Goal: Communication & Community: Connect with others

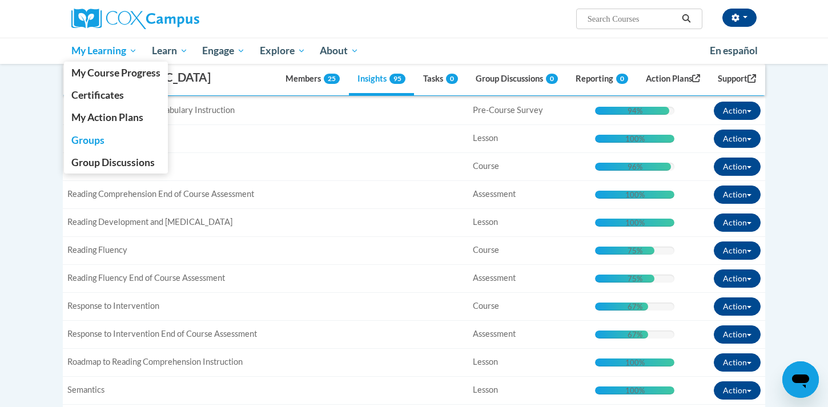
scroll to position [351, 0]
click at [113, 51] on span "My Learning" at bounding box center [104, 51] width 66 height 14
click at [90, 139] on span "Groups" at bounding box center [87, 140] width 33 height 12
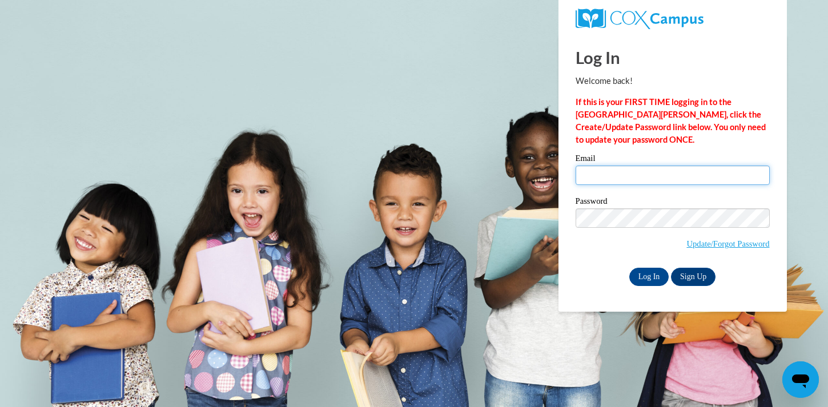
click at [615, 179] on input "Email" at bounding box center [673, 175] width 194 height 19
type input "jcarmichae@waukesha.k12.wi.us"
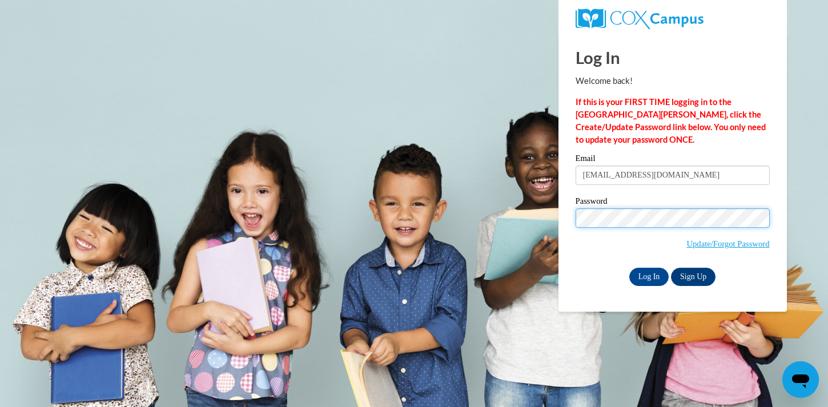
click at [629, 268] on input "Log In" at bounding box center [649, 277] width 40 height 18
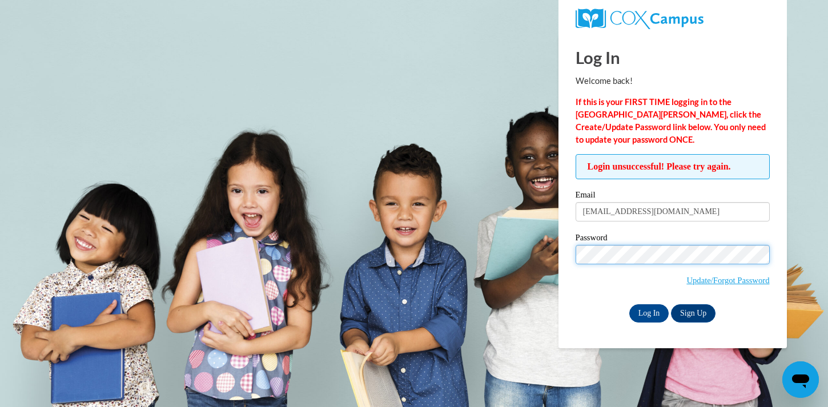
click at [629, 304] on input "Log In" at bounding box center [649, 313] width 40 height 18
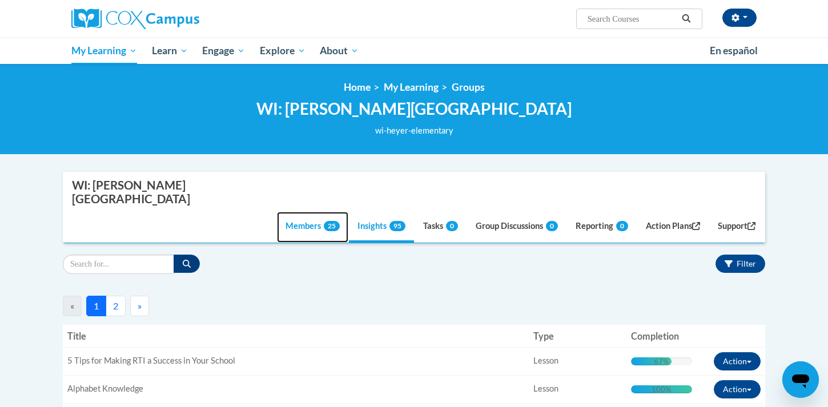
click at [300, 212] on link "Members 25" at bounding box center [312, 227] width 71 height 31
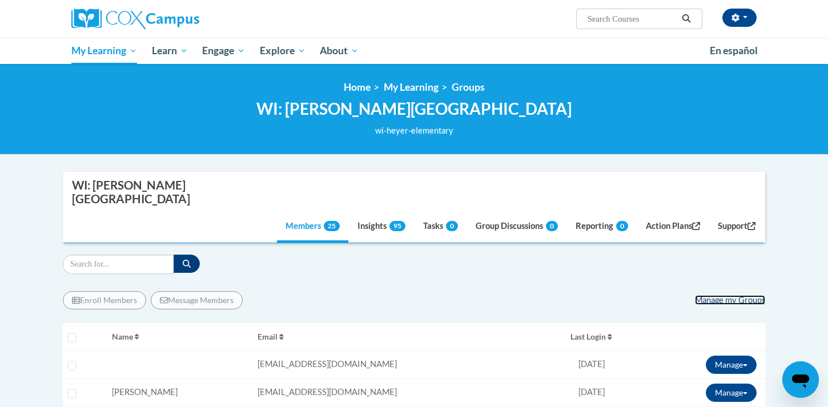
click at [729, 295] on link "Manage my Groups" at bounding box center [730, 300] width 70 height 10
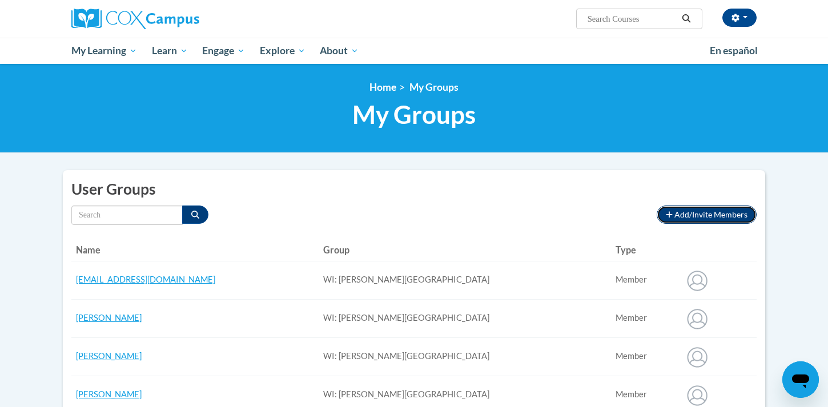
click at [701, 214] on span "Add/Invite Members" at bounding box center [711, 215] width 73 height 10
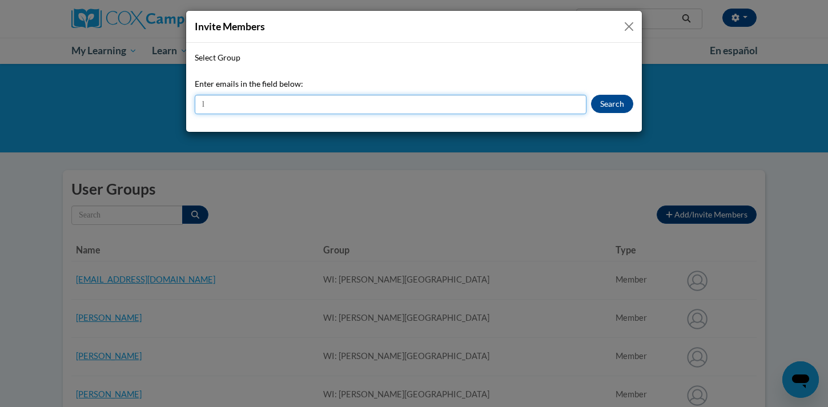
type input "lraebel@waukesha.k12.wi.us"
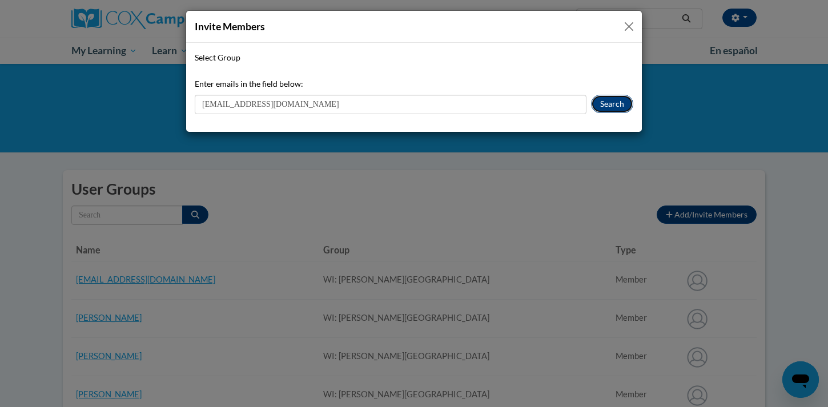
click at [616, 105] on button "Search" at bounding box center [612, 104] width 42 height 18
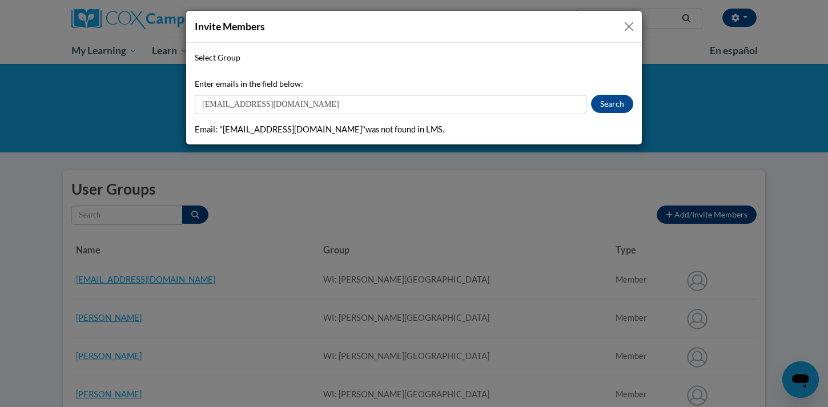
click at [236, 55] on span "Select Group" at bounding box center [218, 58] width 46 height 10
click at [0, 0] on select "Select Group" at bounding box center [0, 0] width 0 height 0
click at [628, 26] on button "Close" at bounding box center [629, 26] width 14 height 14
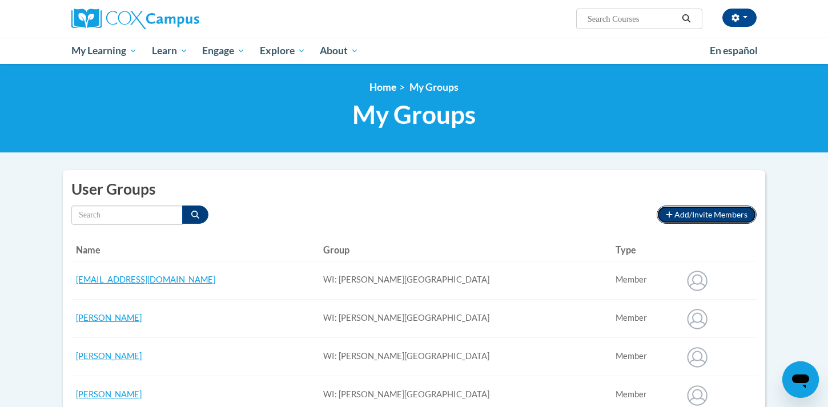
click at [668, 214] on icon "button" at bounding box center [669, 215] width 7 height 8
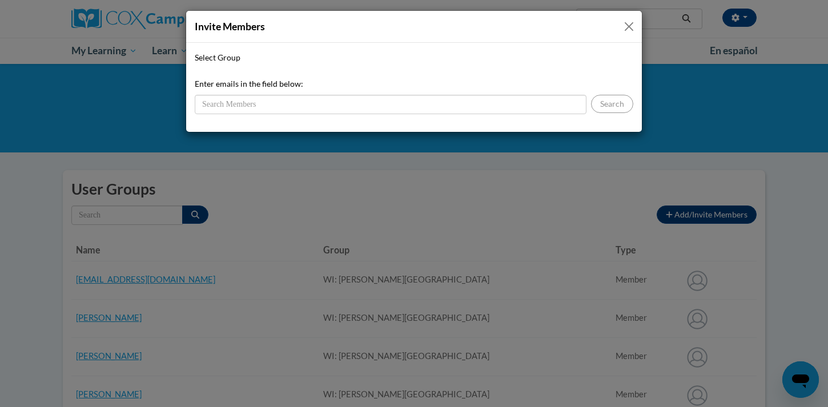
click at [232, 56] on span "Select Group" at bounding box center [218, 58] width 46 height 10
click at [0, 0] on select "Select Group" at bounding box center [0, 0] width 0 height 0
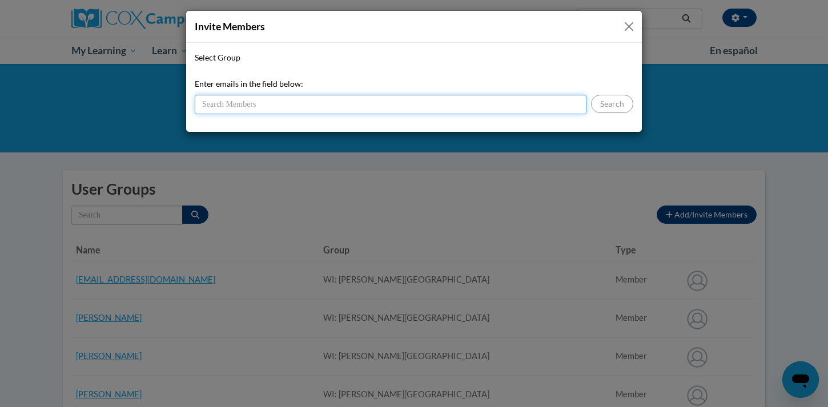
click at [226, 105] on input "Enter emails in the field below:" at bounding box center [391, 104] width 392 height 19
type input "ljraebel@gmail.com"
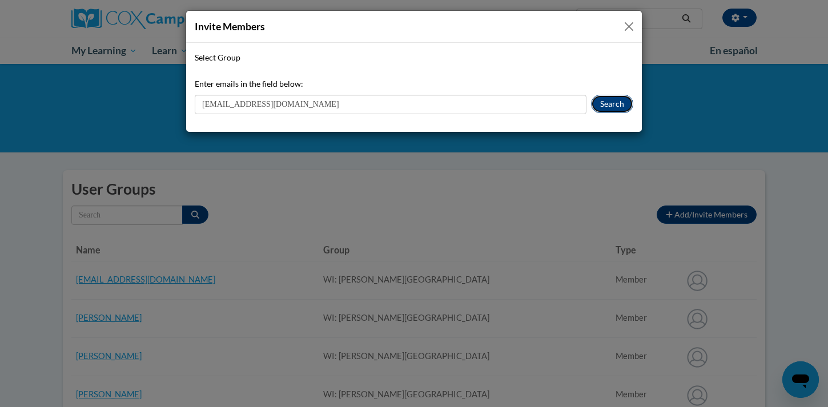
click at [611, 105] on button "Search" at bounding box center [612, 104] width 42 height 18
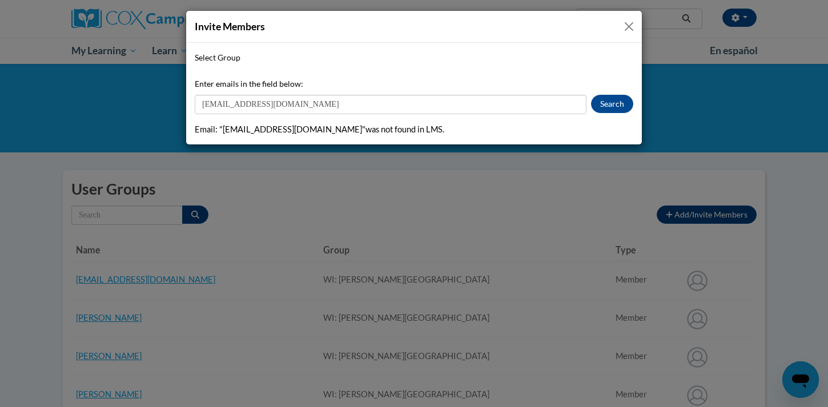
click at [629, 26] on button "Close" at bounding box center [629, 26] width 14 height 14
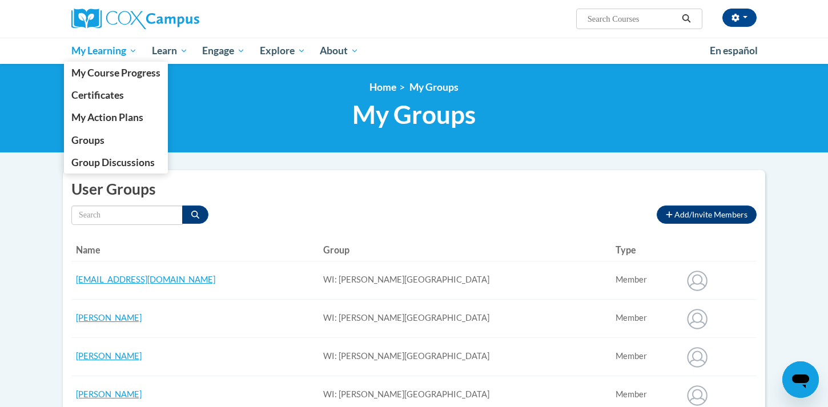
click at [104, 53] on span "My Learning" at bounding box center [104, 51] width 66 height 14
click at [97, 142] on span "Groups" at bounding box center [87, 140] width 33 height 12
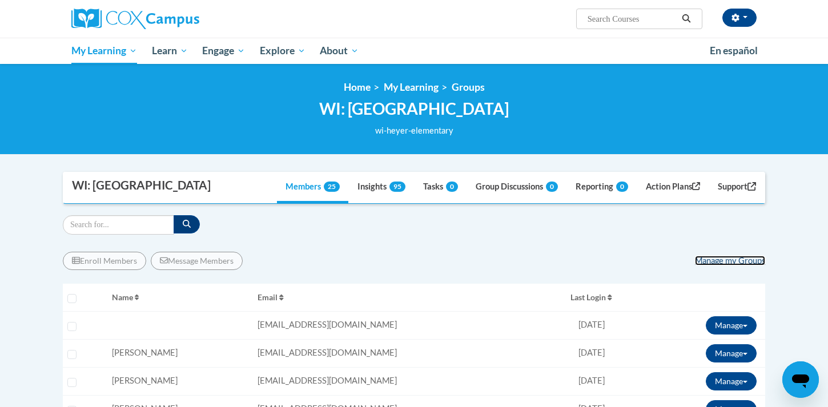
click at [707, 260] on link "Manage my Groups" at bounding box center [730, 261] width 70 height 10
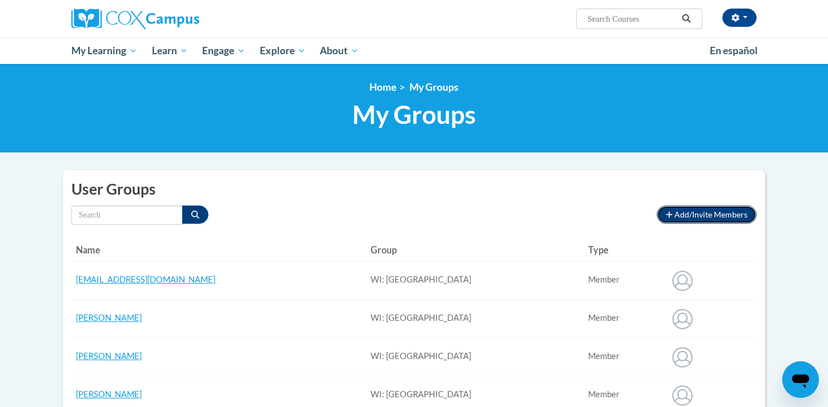
click at [688, 214] on span "Add/Invite Members" at bounding box center [711, 215] width 73 height 10
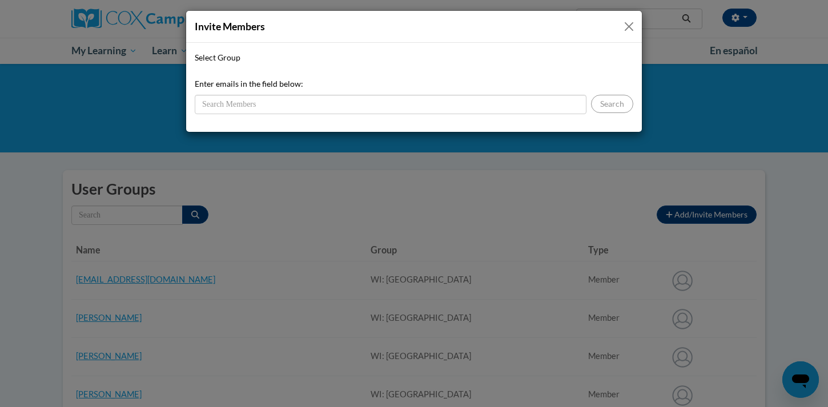
click at [229, 57] on span "Select Group" at bounding box center [218, 58] width 46 height 10
click at [0, 0] on select "Select Group" at bounding box center [0, 0] width 0 height 0
click at [629, 26] on button "Close" at bounding box center [629, 26] width 14 height 14
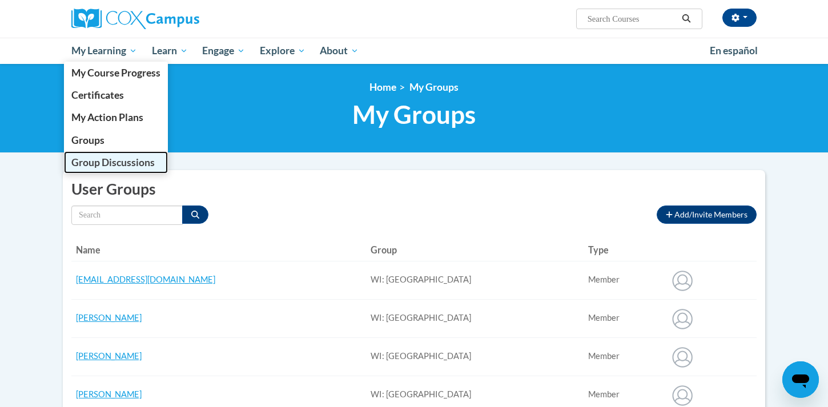
click at [101, 163] on span "Group Discussions" at bounding box center [112, 163] width 83 height 12
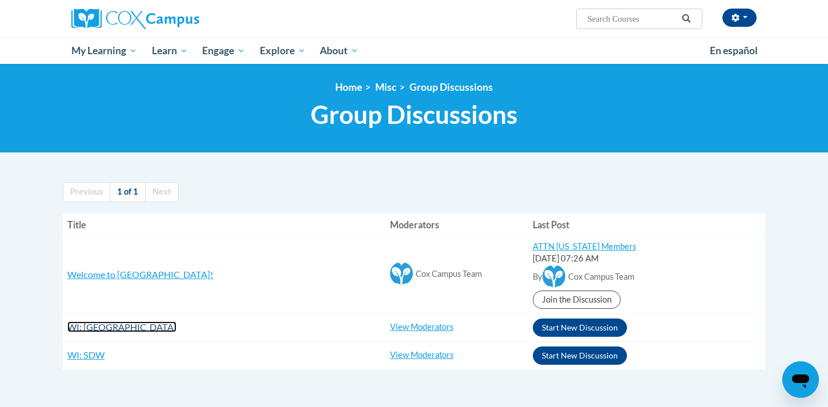
click at [111, 328] on span "WI: [GEOGRAPHIC_DATA]" at bounding box center [121, 327] width 109 height 11
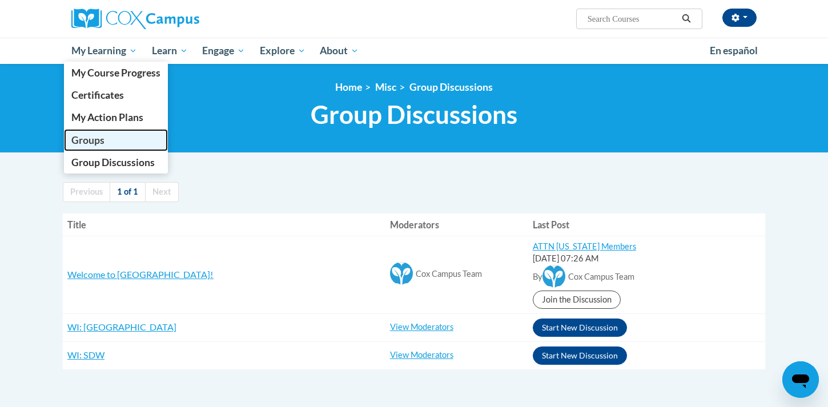
click at [94, 139] on span "Groups" at bounding box center [87, 140] width 33 height 12
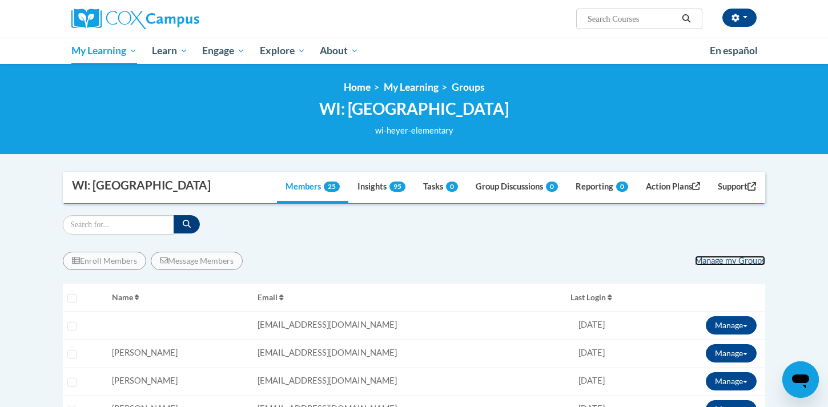
click at [738, 262] on link "Manage my Groups" at bounding box center [730, 261] width 70 height 10
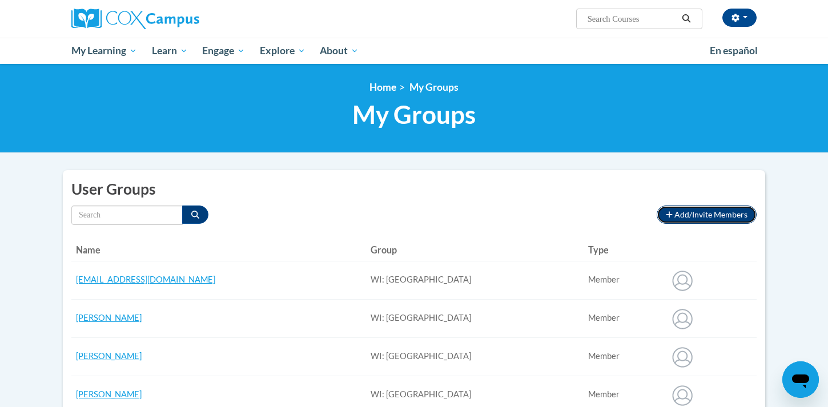
click at [672, 215] on icon "button" at bounding box center [669, 214] width 6 height 6
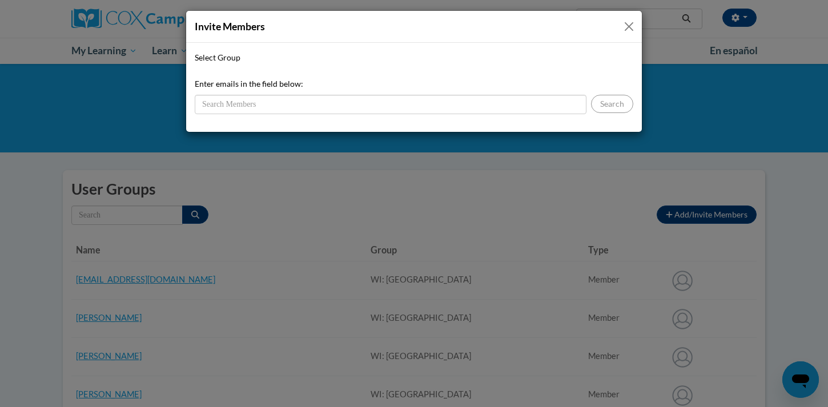
click at [222, 57] on span "Select Group" at bounding box center [218, 58] width 46 height 10
click at [0, 0] on select "Select Group" at bounding box center [0, 0] width 0 height 0
click at [628, 25] on button "Close" at bounding box center [629, 26] width 14 height 14
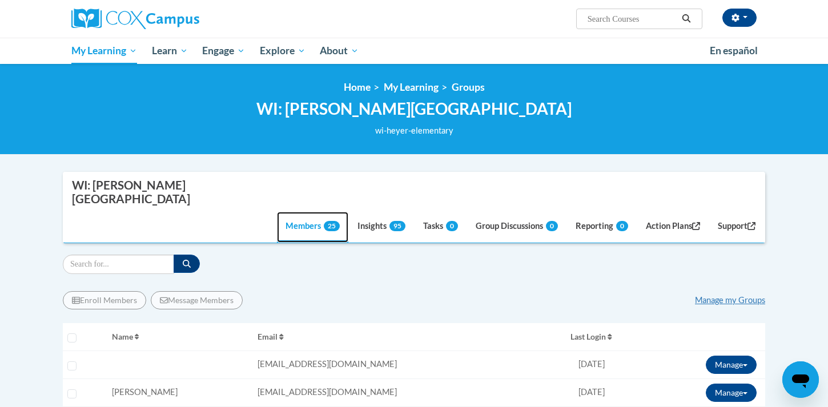
click at [303, 212] on link "Members 25" at bounding box center [312, 227] width 71 height 31
click at [300, 212] on link "Members 25" at bounding box center [312, 227] width 71 height 31
click at [361, 212] on link "Insights 95" at bounding box center [381, 227] width 65 height 31
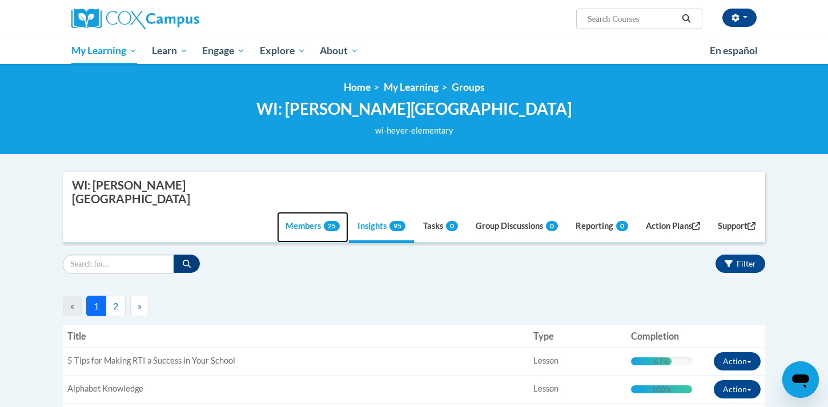
click at [295, 212] on link "Members 25" at bounding box center [312, 227] width 71 height 31
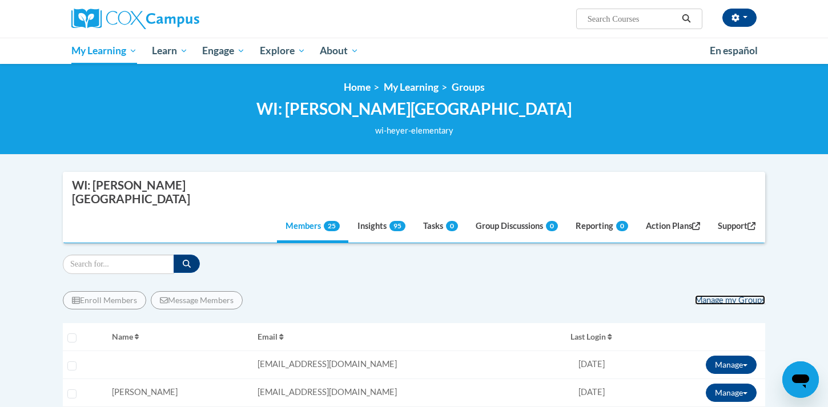
click at [721, 295] on link "Manage my Groups" at bounding box center [730, 300] width 70 height 10
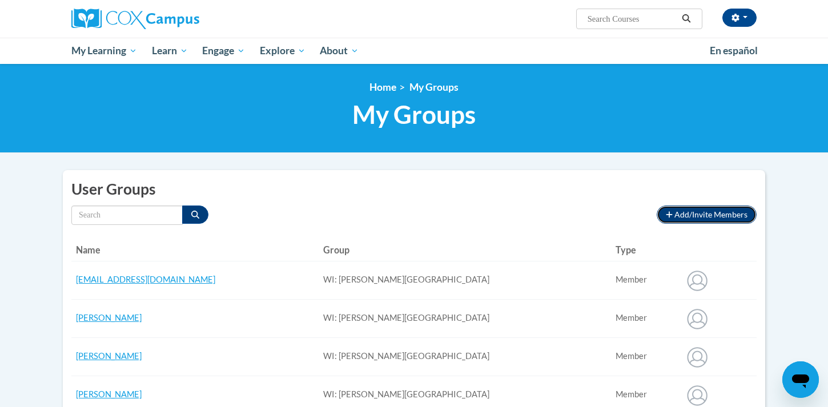
click at [672, 214] on icon "button" at bounding box center [669, 214] width 6 height 6
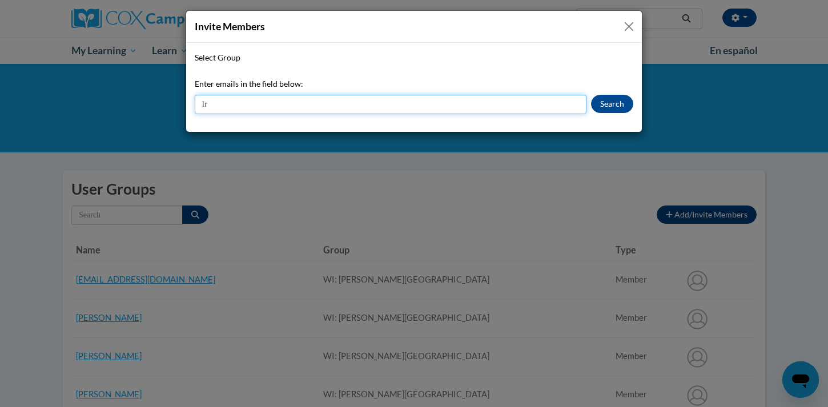
type input "[EMAIL_ADDRESS][DOMAIN_NAME]"
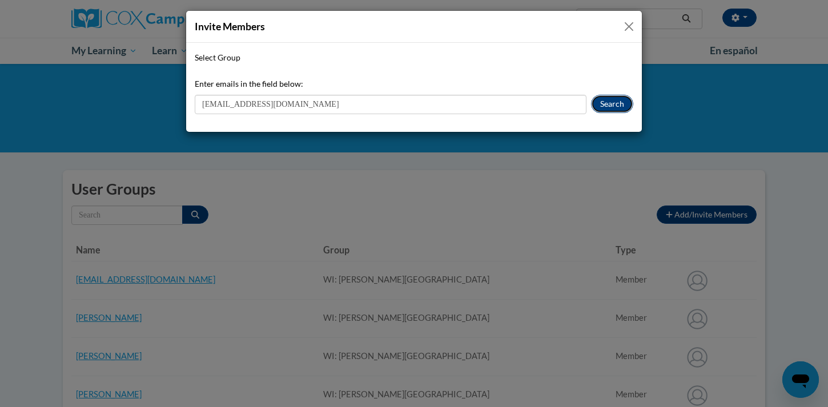
click at [614, 102] on button "Search" at bounding box center [612, 104] width 42 height 18
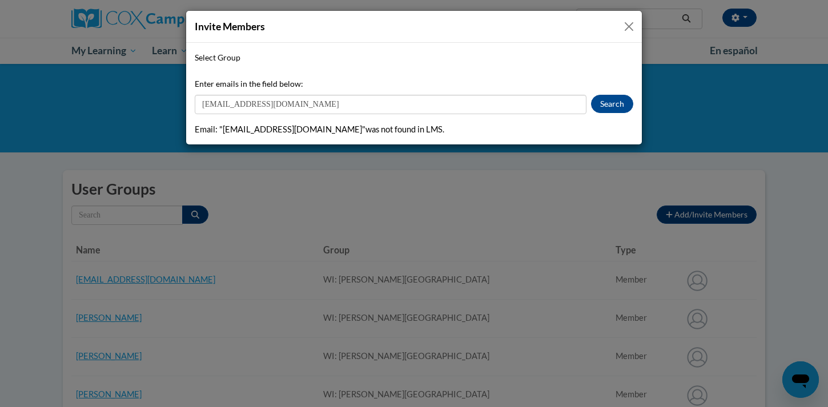
click at [629, 26] on button "Close" at bounding box center [629, 26] width 14 height 14
